Goal: Transaction & Acquisition: Purchase product/service

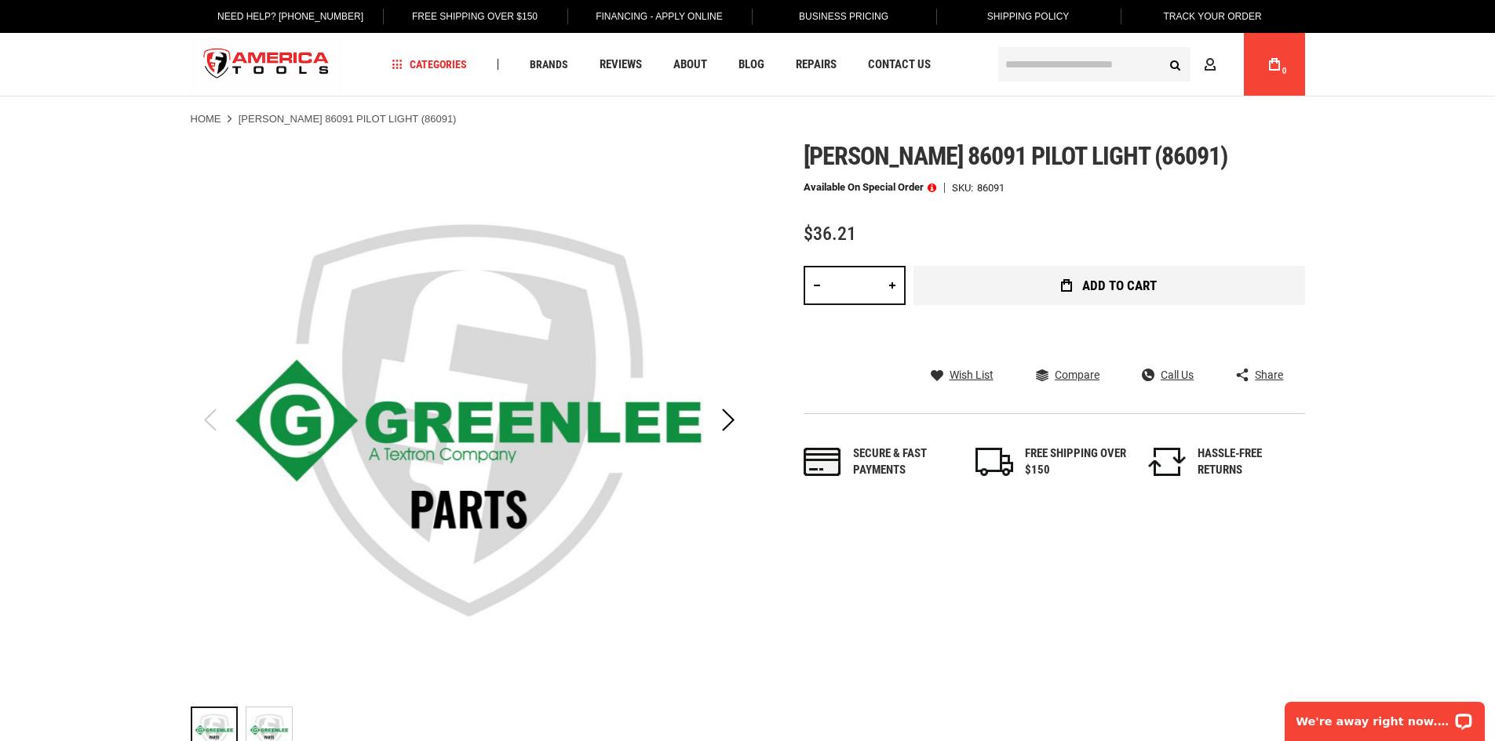
click at [1079, 282] on button "Add to Cart" at bounding box center [1109, 285] width 392 height 39
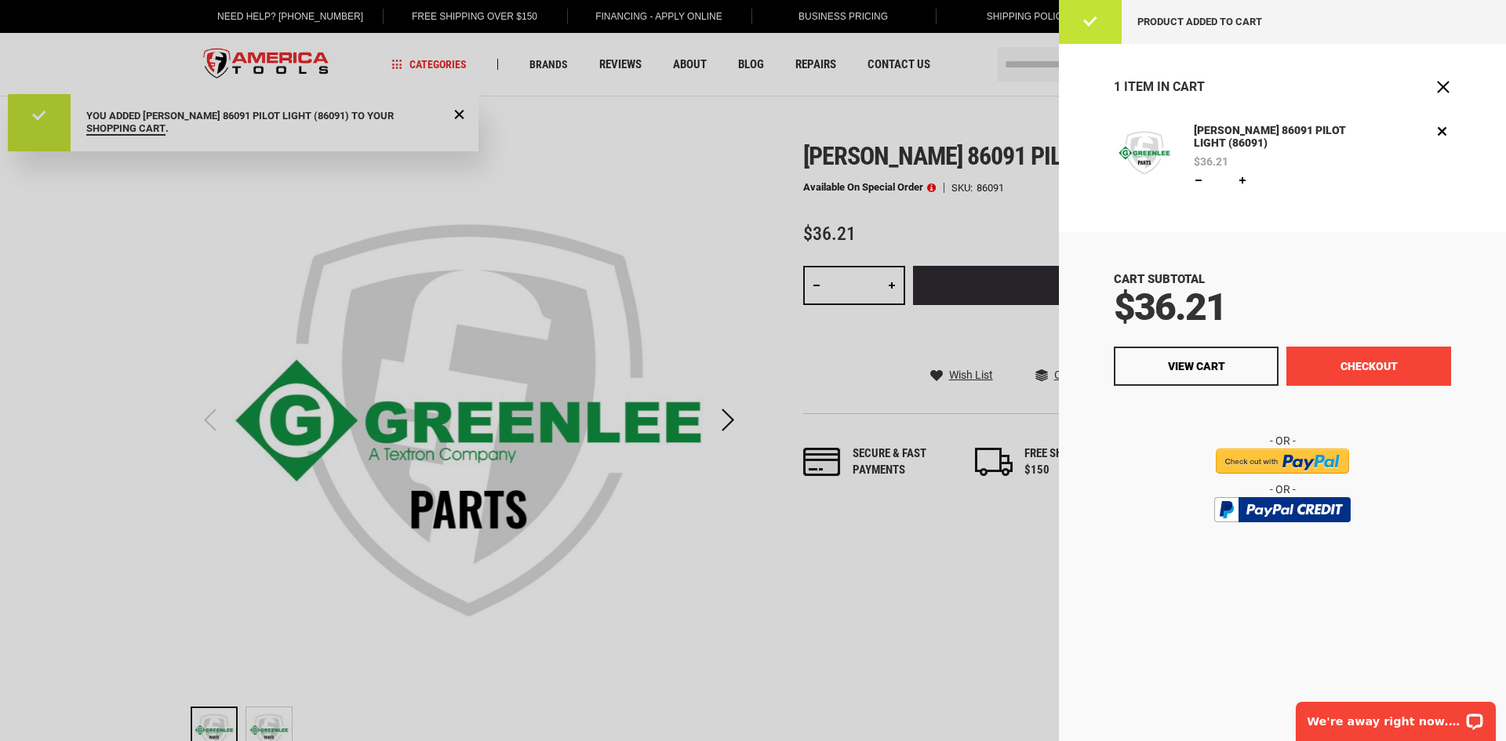
click at [1385, 366] on button "Checkout" at bounding box center [1369, 366] width 165 height 39
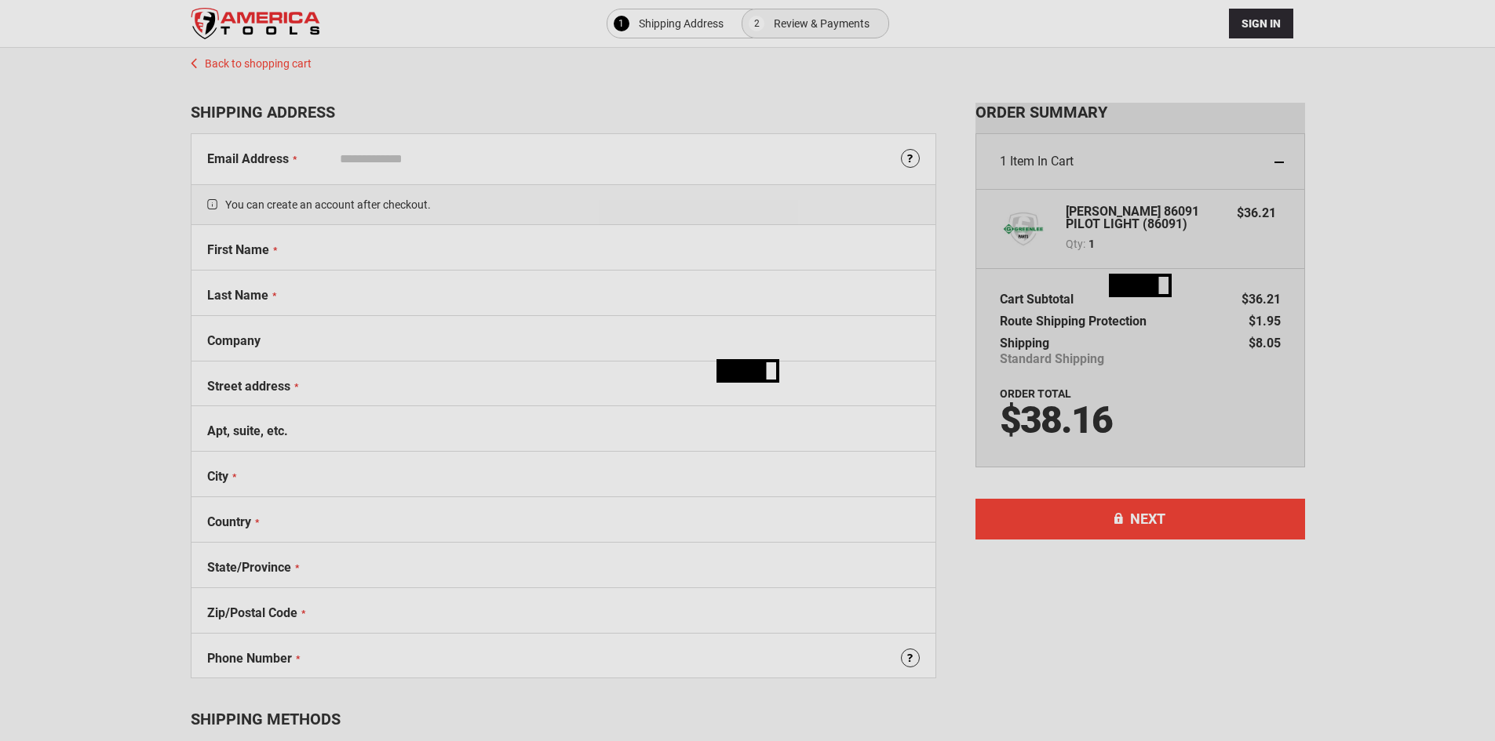
select select "**"
